Goal: Transaction & Acquisition: Purchase product/service

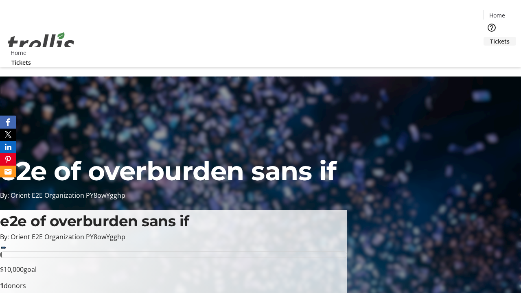
click at [490, 37] on span "Tickets" at bounding box center [500, 41] width 20 height 9
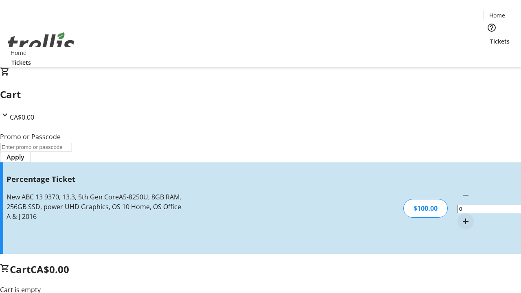
click at [461, 217] on mat-icon "Increment by one" at bounding box center [466, 222] width 10 height 10
type input "1"
type input "BAR"
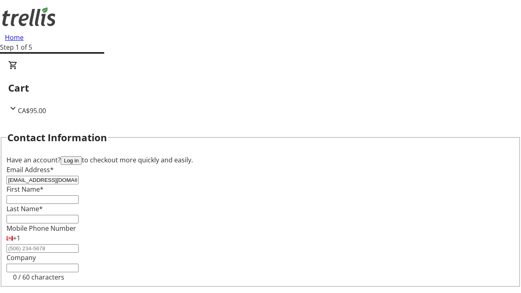
type input "[EMAIL_ADDRESS][DOMAIN_NAME]"
type input "[PERSON_NAME]"
type input "Weissnat"
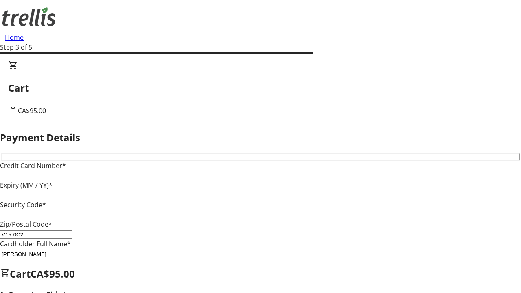
type input "V1Y 0C2"
